Goal: Information Seeking & Learning: Learn about a topic

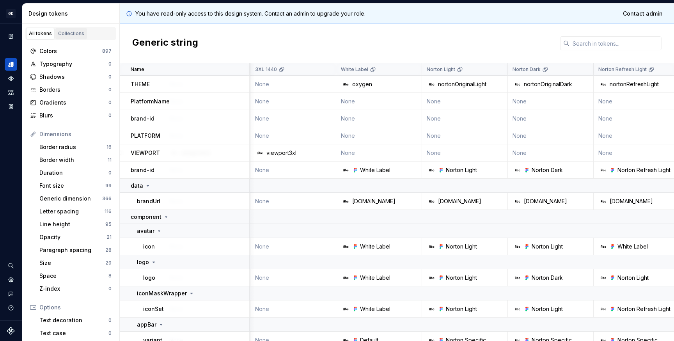
click at [69, 33] on div "Collections" at bounding box center [71, 33] width 26 height 6
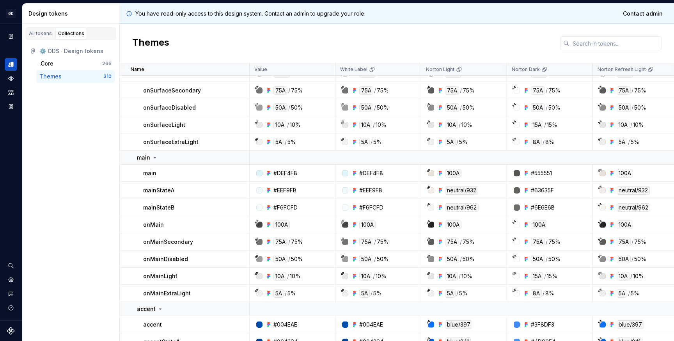
scroll to position [261, 0]
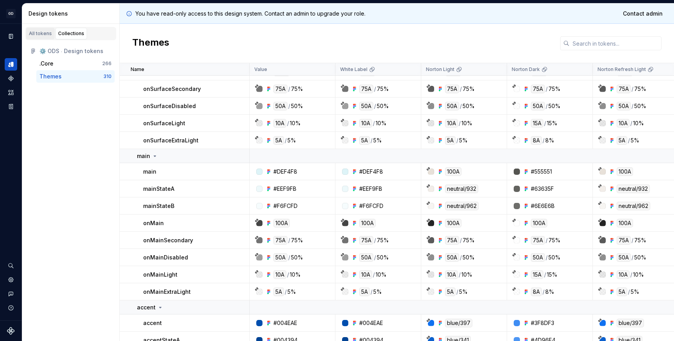
click at [36, 34] on div "All tokens" at bounding box center [40, 33] width 23 height 6
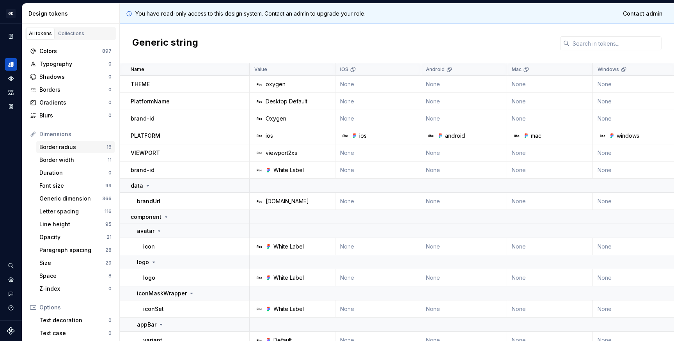
click at [55, 142] on div "Border radius 16" at bounding box center [75, 147] width 78 height 12
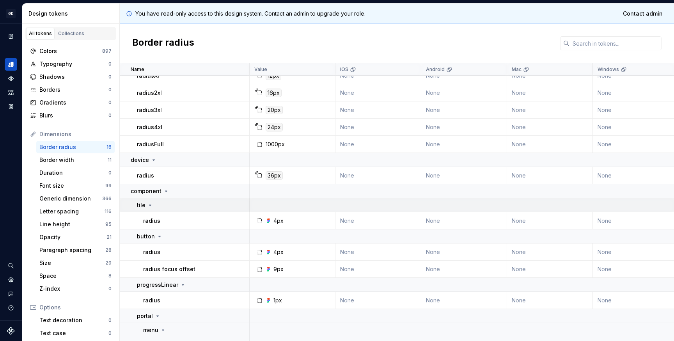
scroll to position [127, 0]
click at [69, 32] on div "Collections" at bounding box center [71, 33] width 26 height 6
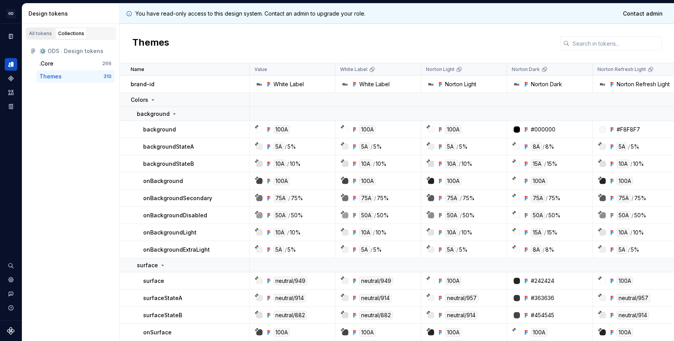
click at [37, 32] on div "All tokens" at bounding box center [40, 33] width 23 height 6
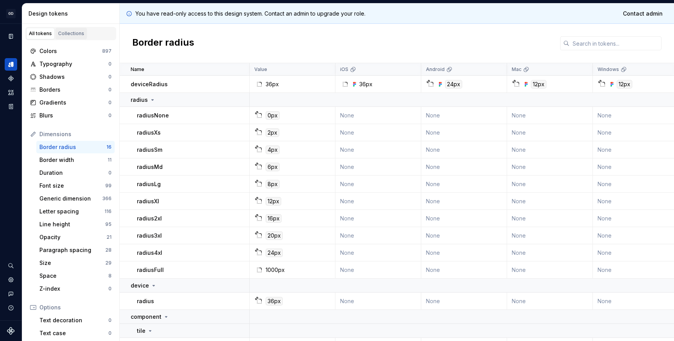
click at [66, 32] on div "Collections" at bounding box center [71, 33] width 26 height 6
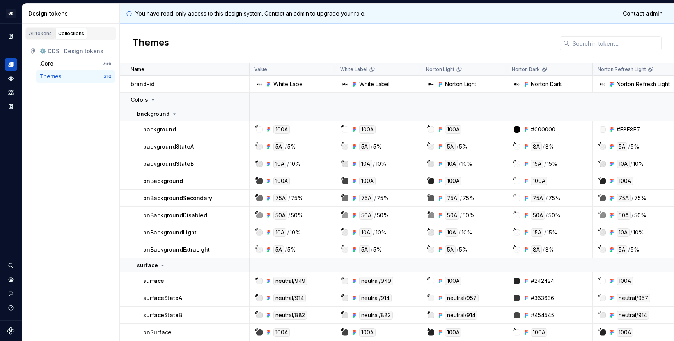
click at [39, 32] on div "All tokens" at bounding box center [40, 33] width 23 height 6
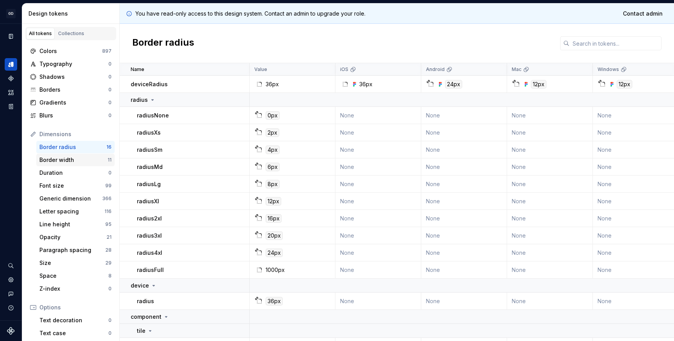
click at [64, 162] on div "Border width" at bounding box center [73, 160] width 68 height 8
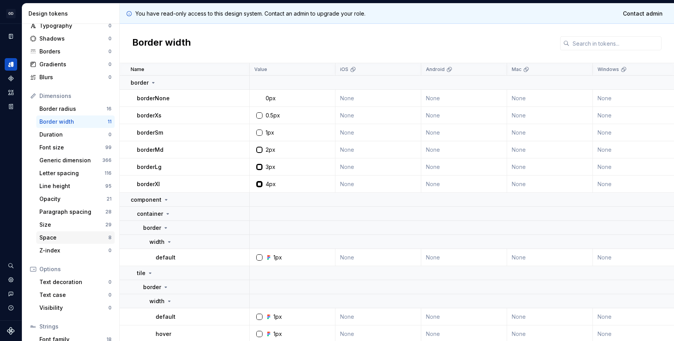
scroll to position [0, 0]
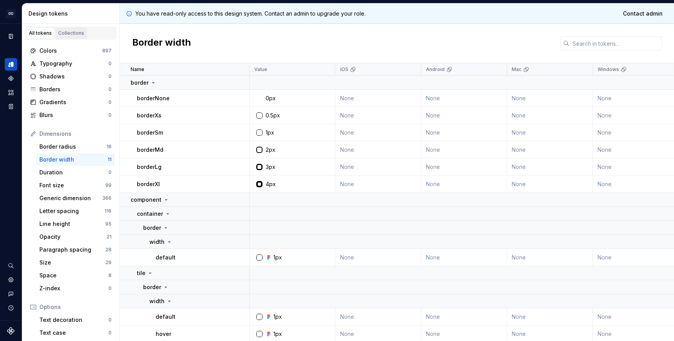
click at [66, 30] on div "Collections" at bounding box center [71, 33] width 26 height 6
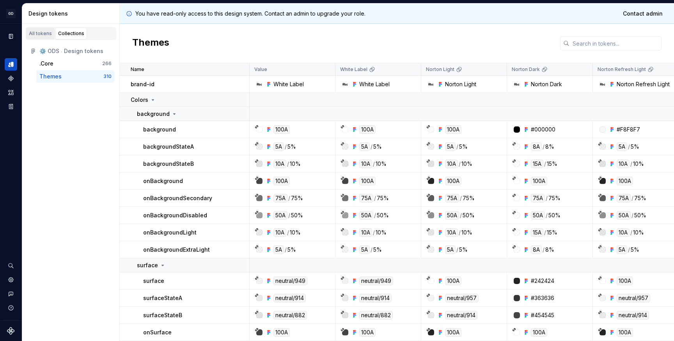
click at [41, 33] on div "All tokens" at bounding box center [40, 33] width 23 height 6
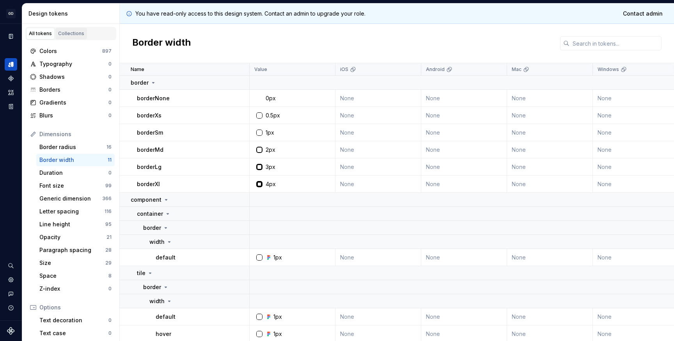
click at [64, 33] on div "Collections" at bounding box center [71, 33] width 26 height 6
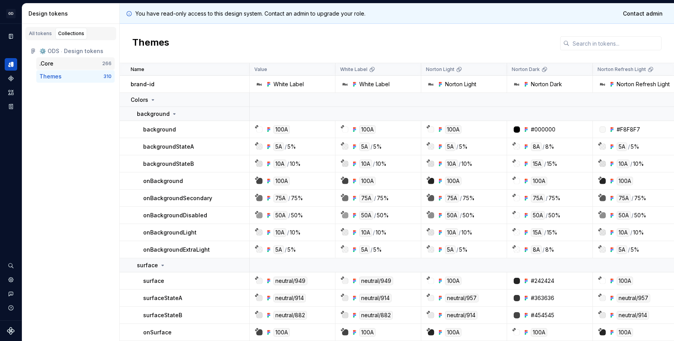
click at [58, 63] on div ".Core" at bounding box center [70, 64] width 63 height 8
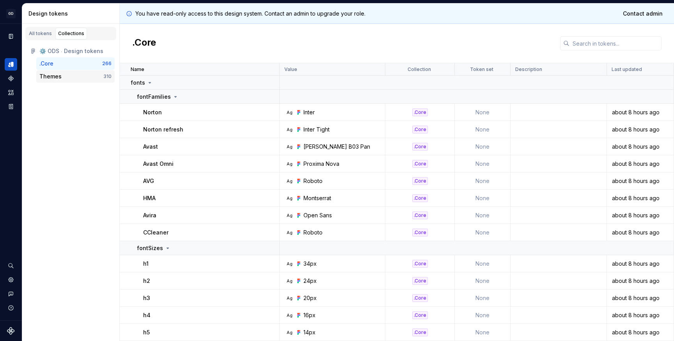
click at [58, 77] on div "Themes" at bounding box center [50, 77] width 22 height 8
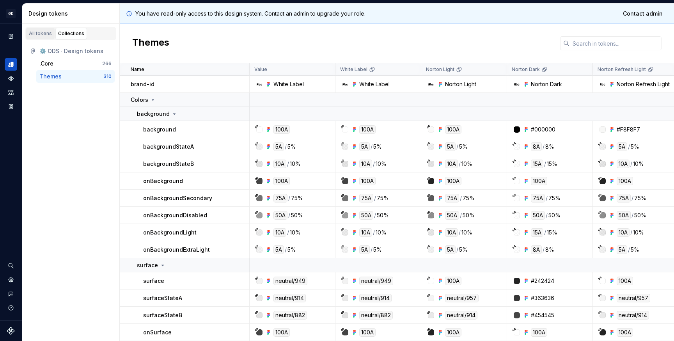
click at [39, 34] on div "All tokens" at bounding box center [40, 33] width 23 height 6
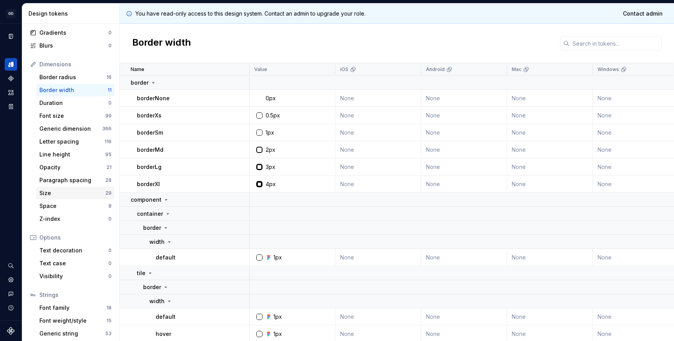
scroll to position [86, 0]
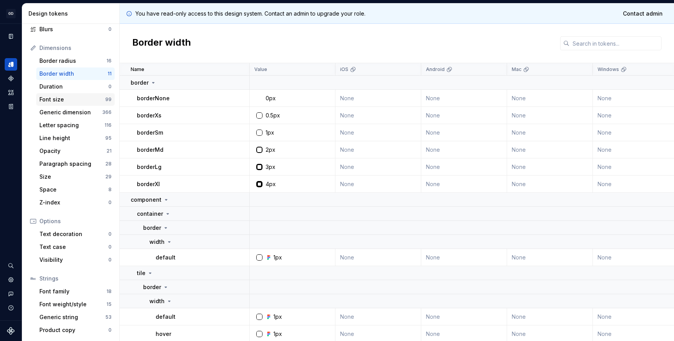
click at [53, 100] on div "Font size" at bounding box center [72, 100] width 66 height 8
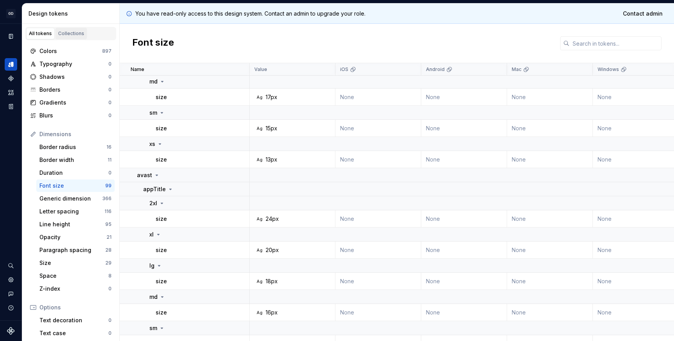
click at [69, 30] on div "Collections" at bounding box center [71, 33] width 26 height 6
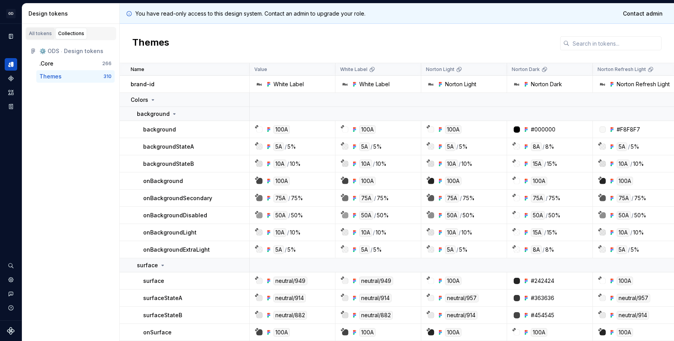
click at [38, 36] on div "All tokens" at bounding box center [40, 33] width 23 height 6
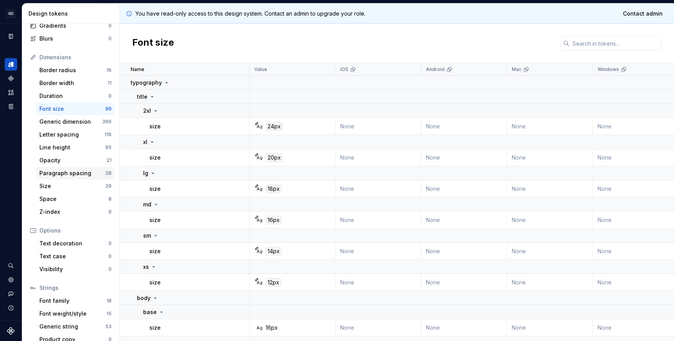
scroll to position [86, 0]
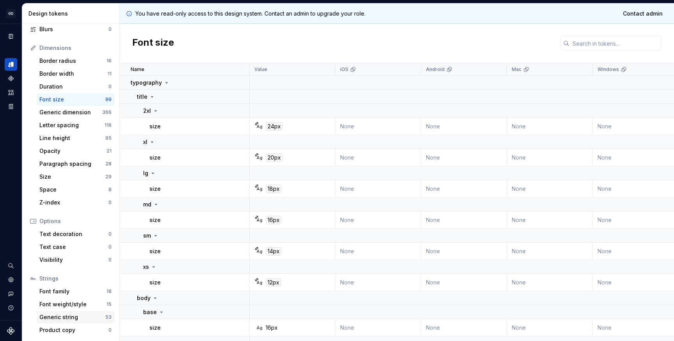
click at [61, 321] on div "Generic string 53" at bounding box center [75, 317] width 78 height 12
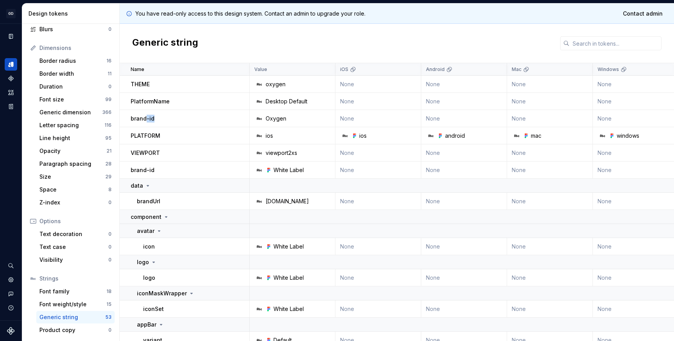
drag, startPoint x: 145, startPoint y: 120, endPoint x: 156, endPoint y: 120, distance: 10.5
click at [154, 120] on div "brand-id" at bounding box center [143, 119] width 24 height 8
drag, startPoint x: 150, startPoint y: 168, endPoint x: 158, endPoint y: 168, distance: 7.8
click at [154, 168] on div "brand-id" at bounding box center [143, 170] width 24 height 8
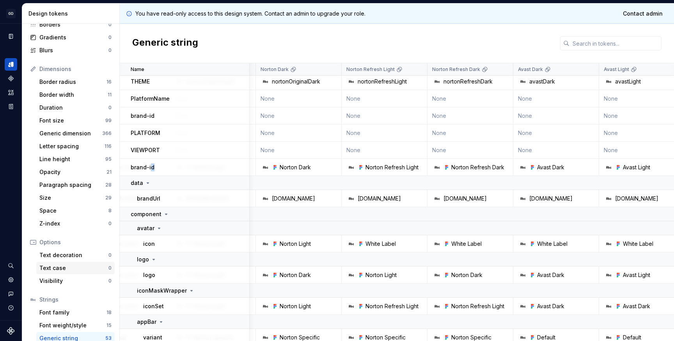
scroll to position [58, 0]
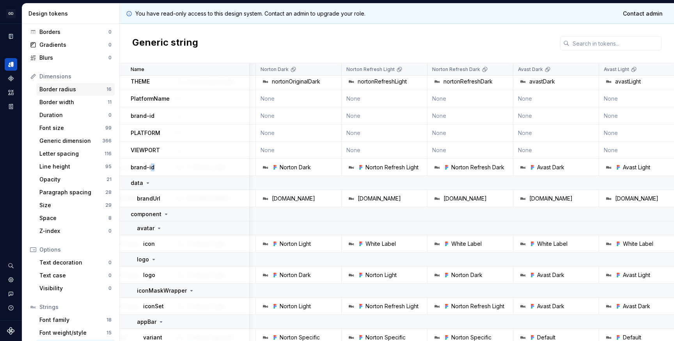
click at [57, 92] on div "Border radius" at bounding box center [72, 89] width 67 height 8
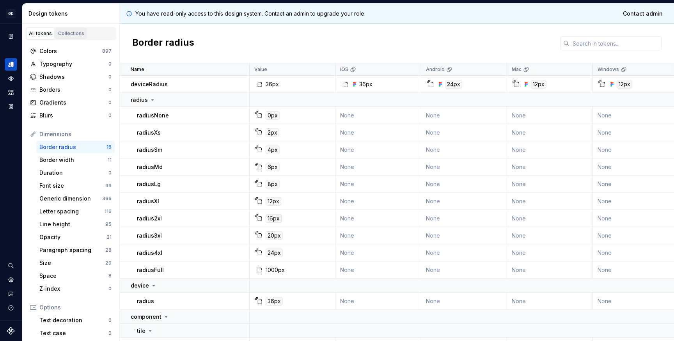
click at [68, 33] on div "Collections" at bounding box center [71, 33] width 26 height 6
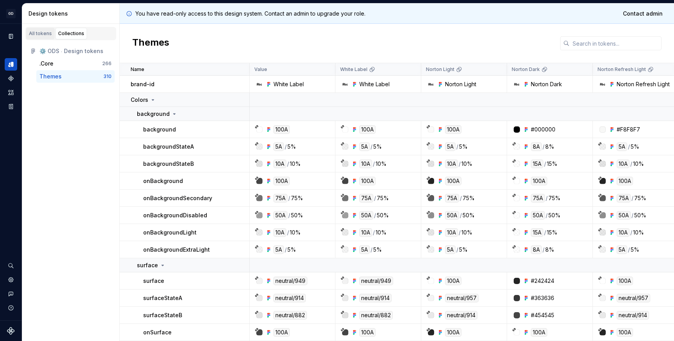
click at [39, 36] on div "All tokens" at bounding box center [40, 33] width 23 height 6
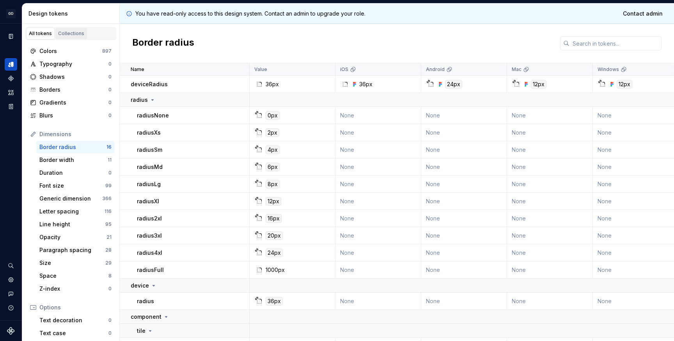
click at [60, 35] on div "Collections" at bounding box center [71, 33] width 26 height 6
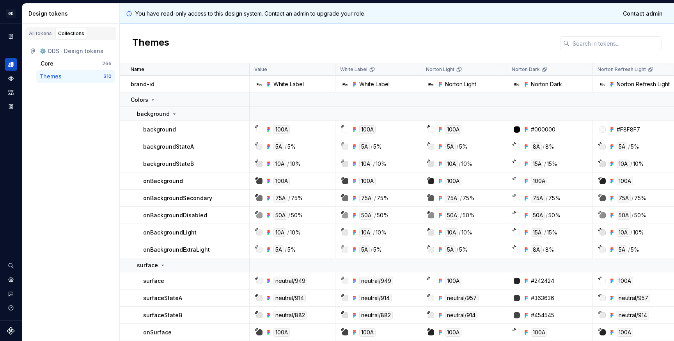
click at [69, 34] on div "Collections" at bounding box center [71, 33] width 26 height 6
